Goal: Task Accomplishment & Management: Complete application form

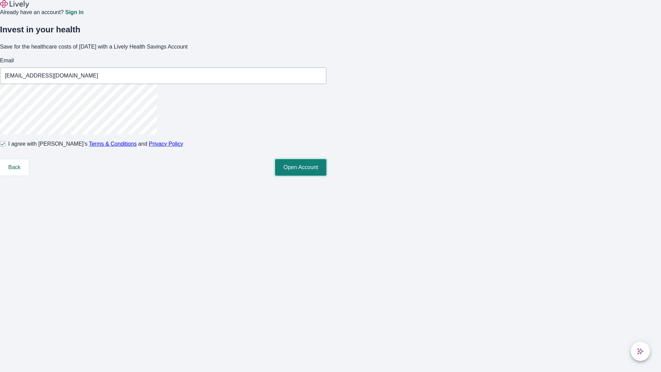
click at [326, 176] on button "Open Account" at bounding box center [300, 167] width 51 height 17
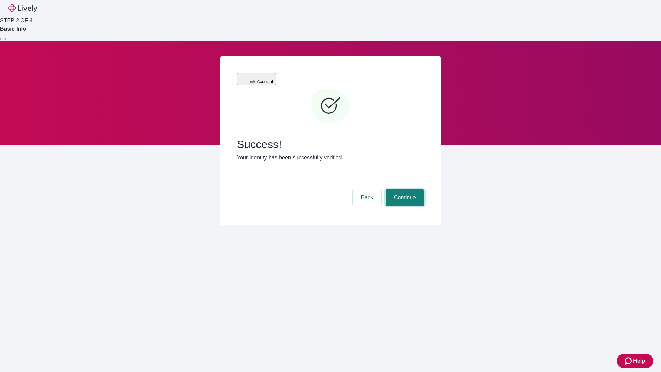
click at [404, 189] on button "Continue" at bounding box center [405, 197] width 39 height 17
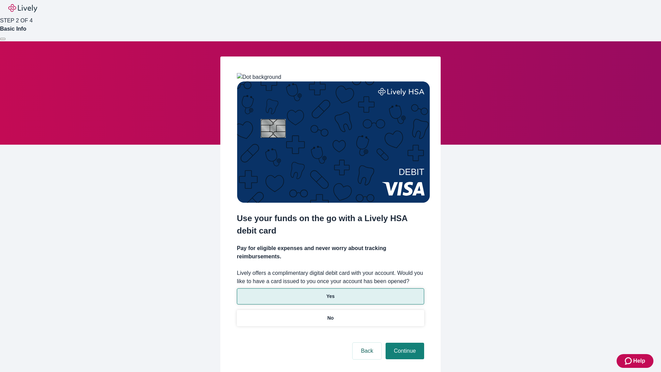
click at [330, 293] on p "Yes" at bounding box center [330, 296] width 8 height 7
click at [404, 343] on button "Continue" at bounding box center [405, 351] width 39 height 17
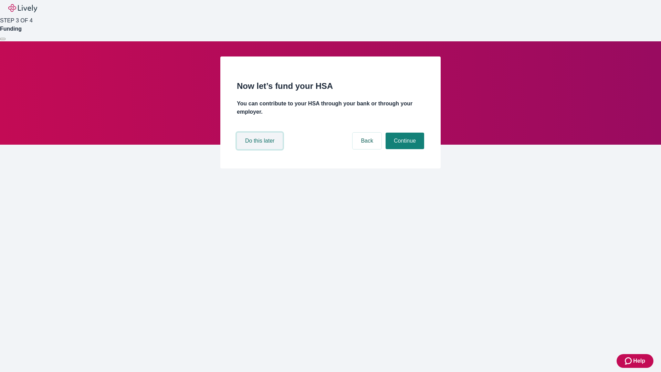
click at [261, 149] on button "Do this later" at bounding box center [260, 141] width 46 height 17
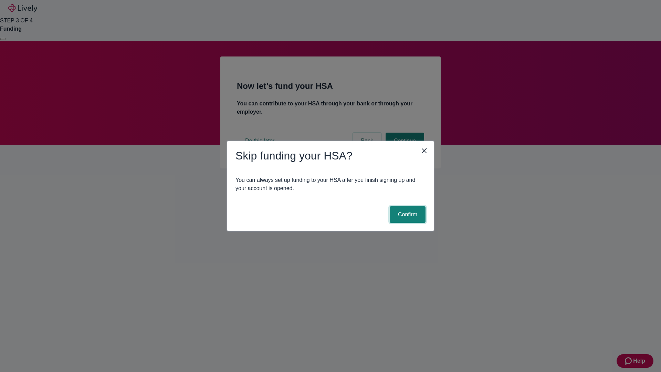
click at [407, 215] on button "Confirm" at bounding box center [408, 214] width 36 height 17
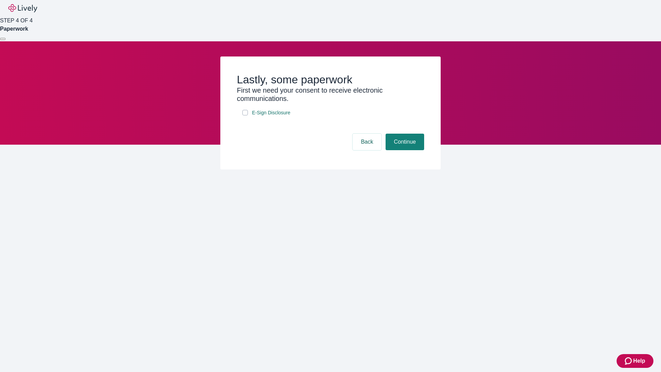
click at [245, 115] on input "E-Sign Disclosure" at bounding box center [245, 113] width 6 height 6
checkbox input "true"
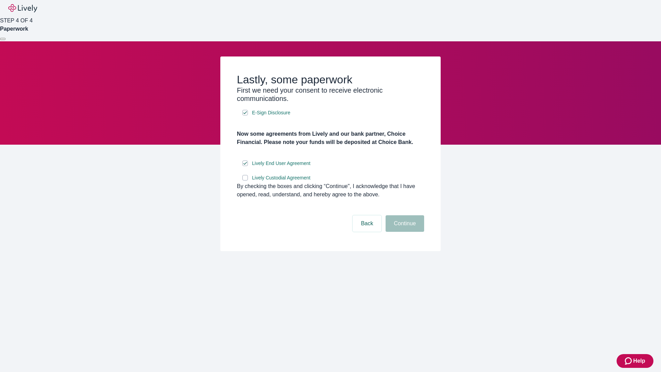
click at [245, 180] on input "Lively Custodial Agreement" at bounding box center [245, 178] width 6 height 6
checkbox input "true"
click at [404, 232] on button "Continue" at bounding box center [405, 223] width 39 height 17
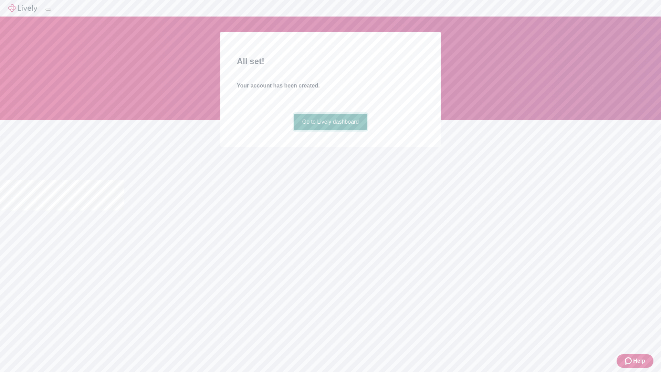
click at [330, 130] on link "Go to Lively dashboard" at bounding box center [330, 122] width 73 height 17
